Goal: Task Accomplishment & Management: Manage account settings

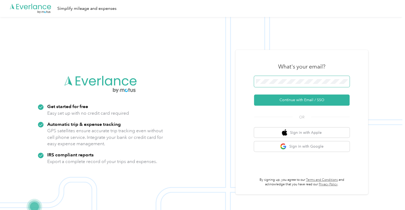
click at [238, 83] on div "What's your email? Continue with Email / SSO OR Sign in with Apple Sign in with…" at bounding box center [302, 122] width 133 height 145
click at [254, 95] on button "Continue with Email / SSO" at bounding box center [302, 100] width 96 height 11
click at [287, 77] on span at bounding box center [302, 81] width 96 height 11
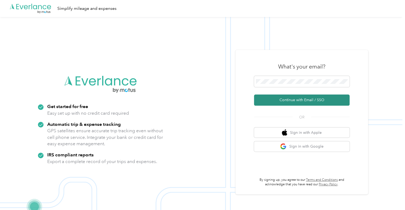
click at [297, 100] on button "Continue with Email / SSO" at bounding box center [302, 100] width 96 height 11
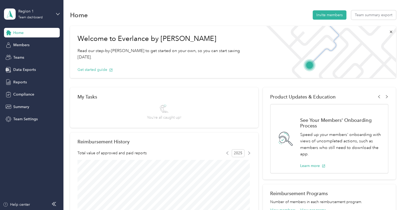
click at [134, 49] on p "Read our step-by-[PERSON_NAME] to get started on your own, so you can start sav…" at bounding box center [166, 54] width 176 height 13
click at [23, 56] on span "Teams" at bounding box center [18, 58] width 11 height 6
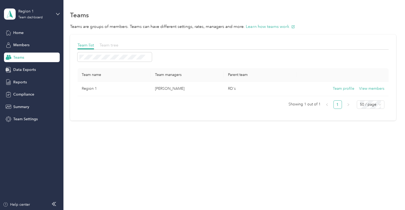
click at [110, 46] on span "Team tree" at bounding box center [109, 45] width 19 height 5
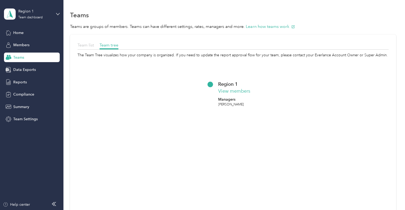
click at [91, 43] on span "Team list" at bounding box center [86, 45] width 16 height 5
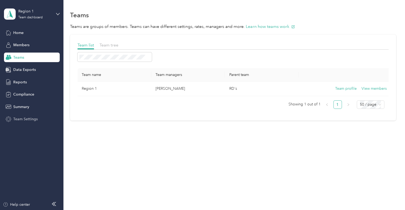
click at [24, 118] on span "Team Settings" at bounding box center [25, 119] width 24 height 6
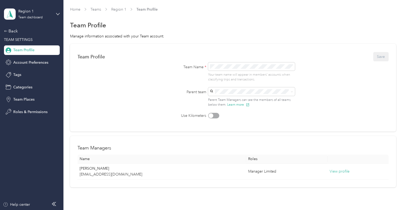
click at [60, 13] on aside "Region 1 Team dashboard Back TEAM SETTINGS Team Profile Account Preferences Tag…" at bounding box center [32, 105] width 64 height 210
click at [57, 14] on icon at bounding box center [58, 14] width 4 height 4
click at [26, 67] on div "Log out" at bounding box center [19, 67] width 20 height 6
